Goal: Information Seeking & Learning: Learn about a topic

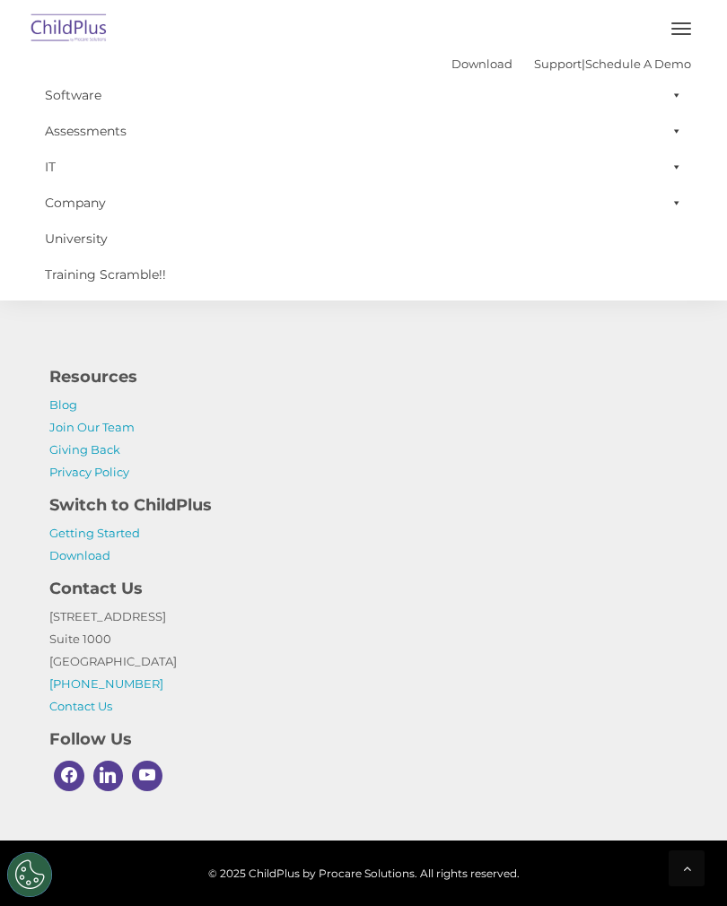
select select "MEDIUM"
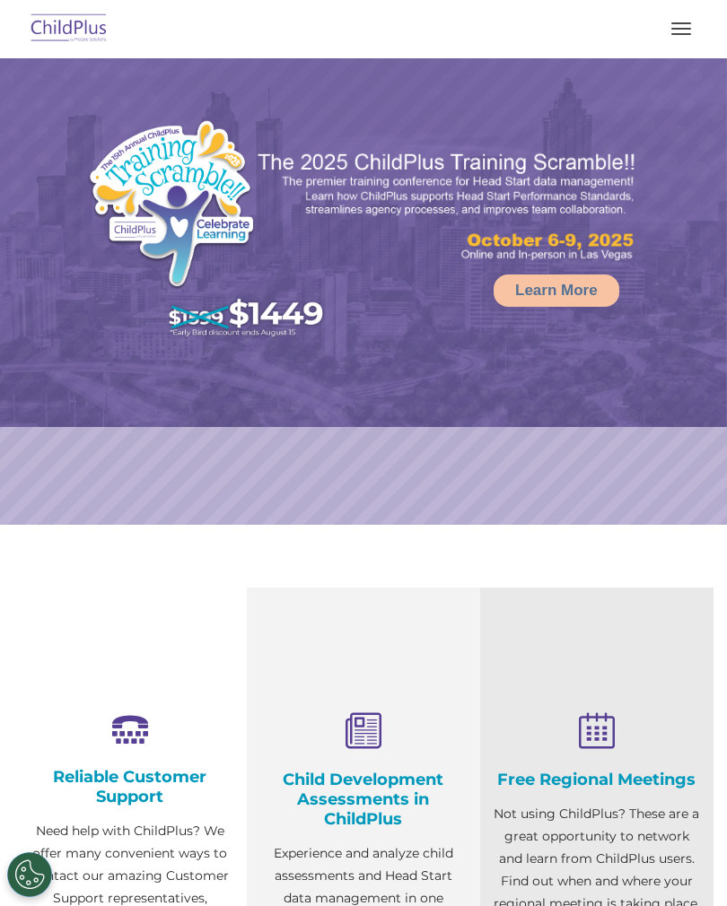
select select "MEDIUM"
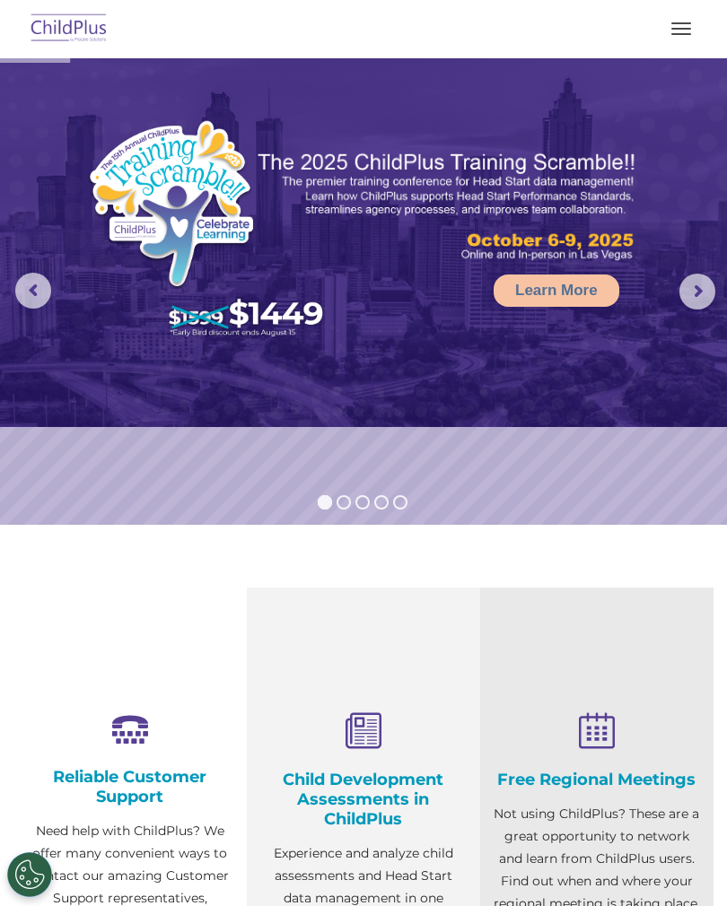
click at [673, 36] on button "button" at bounding box center [681, 28] width 38 height 29
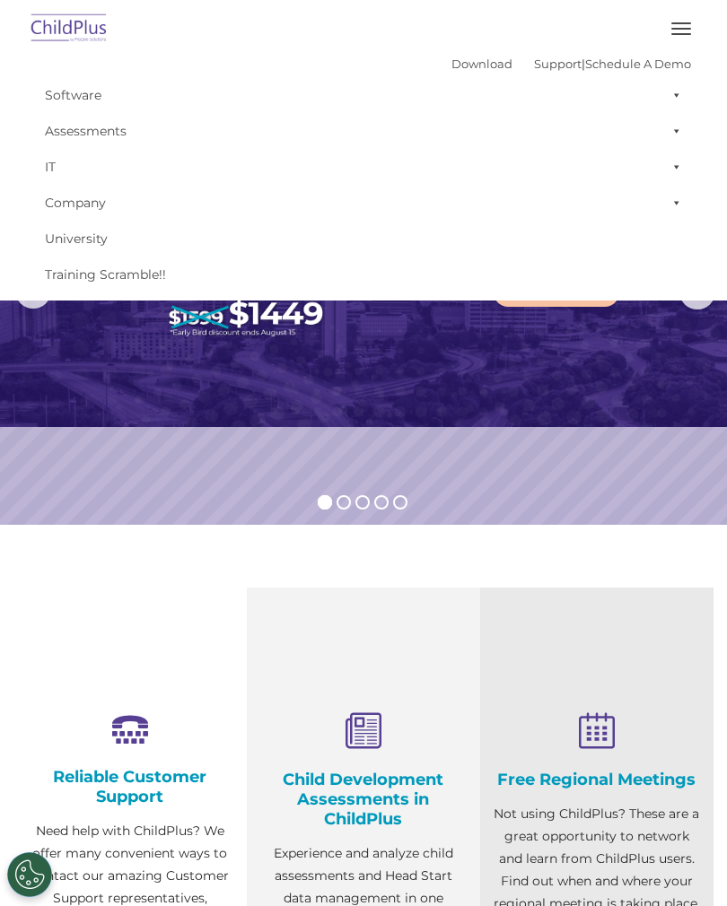
click at [678, 86] on span at bounding box center [673, 95] width 18 height 36
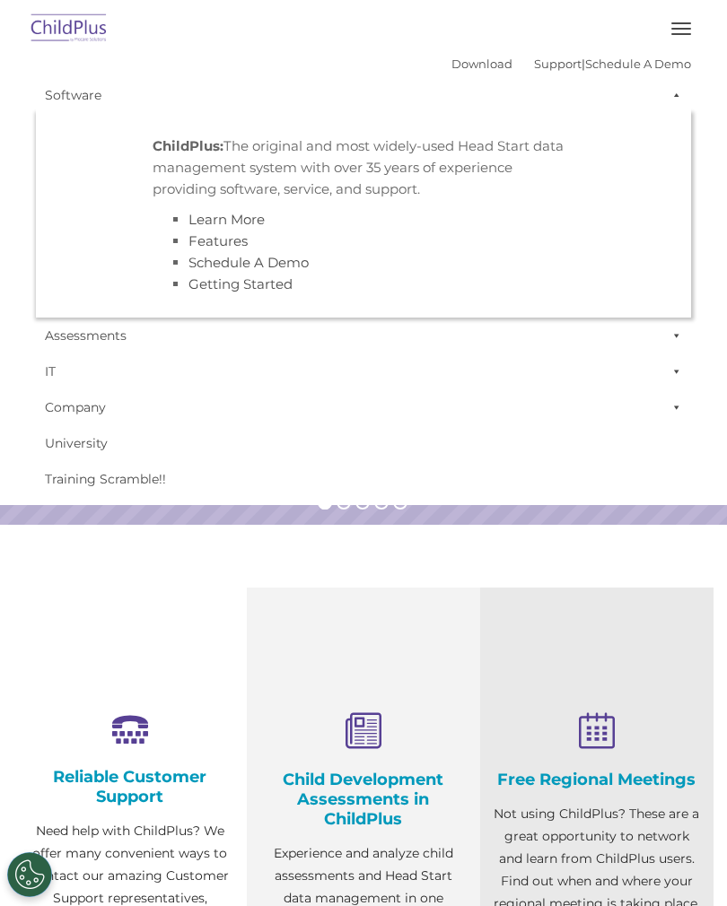
click at [676, 339] on span at bounding box center [673, 336] width 18 height 36
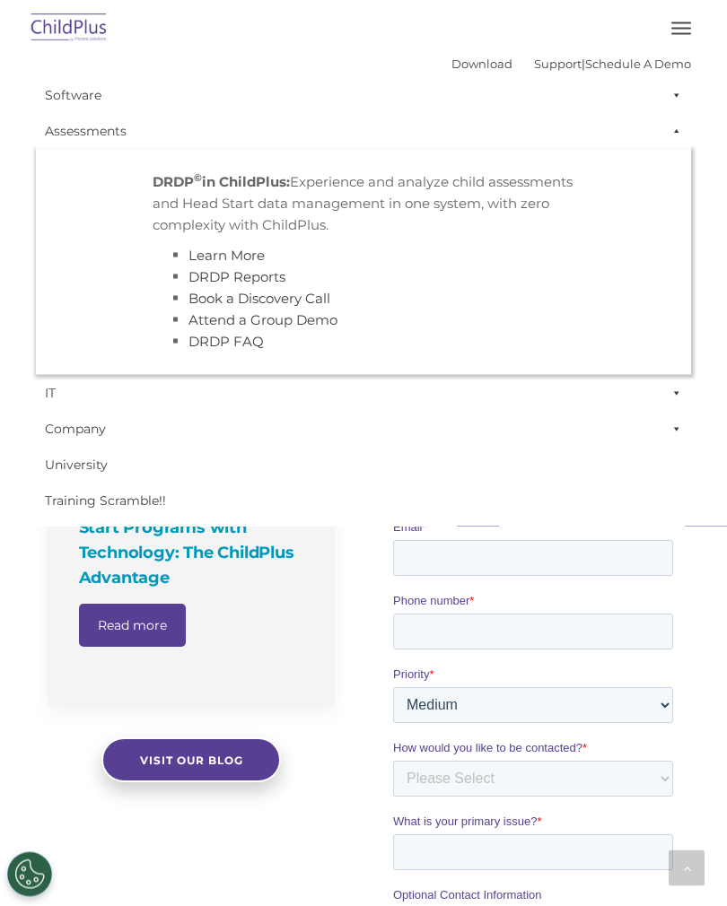
scroll to position [966, 0]
click at [510, 443] on link "Company" at bounding box center [363, 429] width 655 height 36
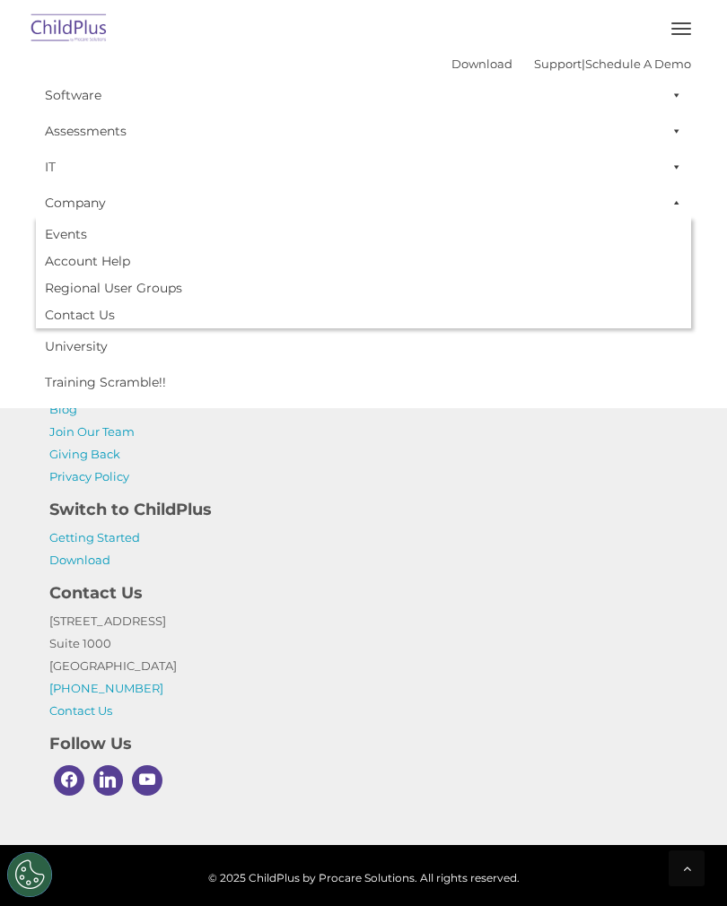
scroll to position [2039, 0]
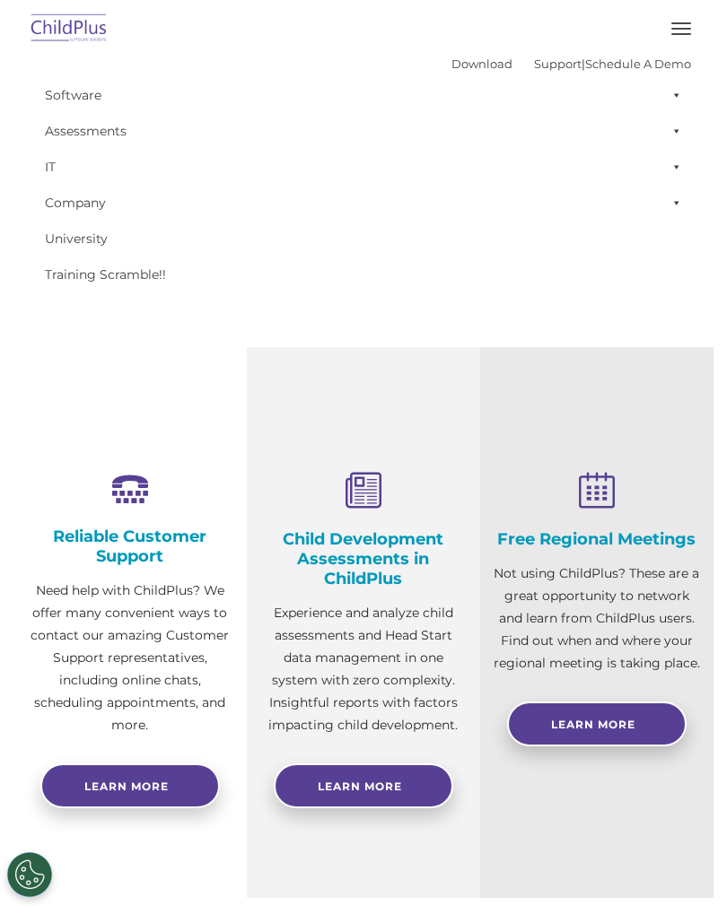
scroll to position [0, 0]
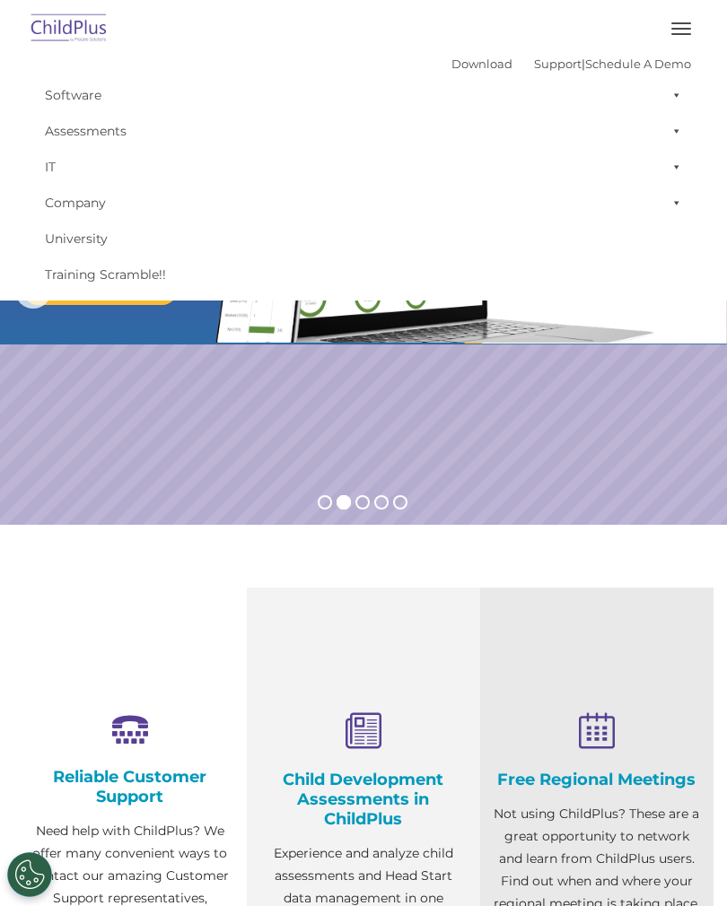
click at [685, 33] on span "button" at bounding box center [681, 34] width 20 height 2
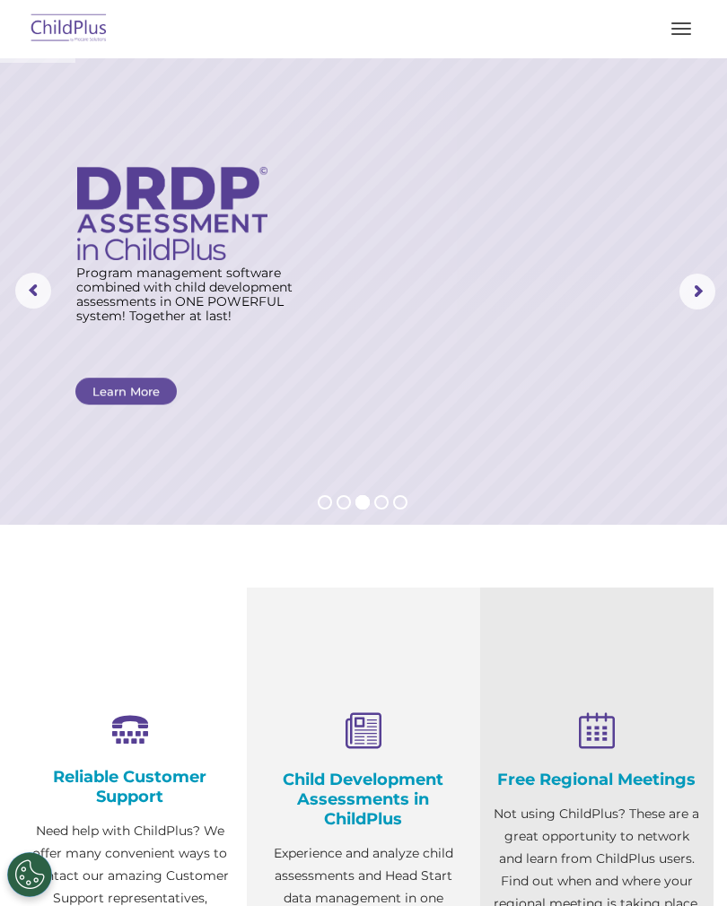
click at [681, 23] on span "button" at bounding box center [681, 23] width 20 height 2
